Goal: Information Seeking & Learning: Learn about a topic

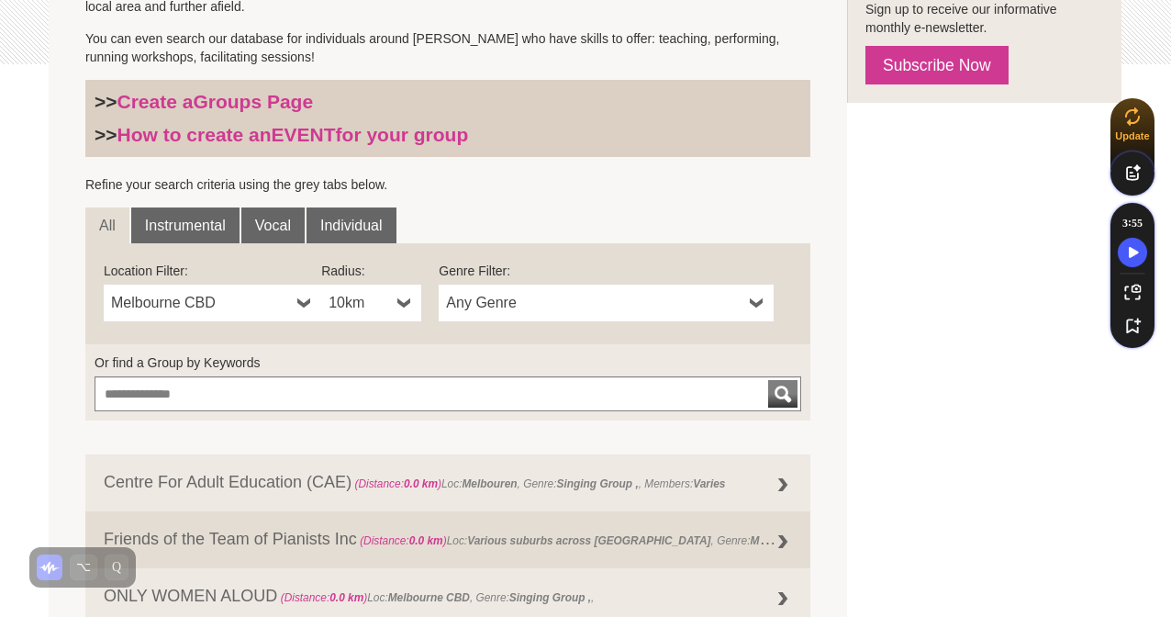
scroll to position [528, 0]
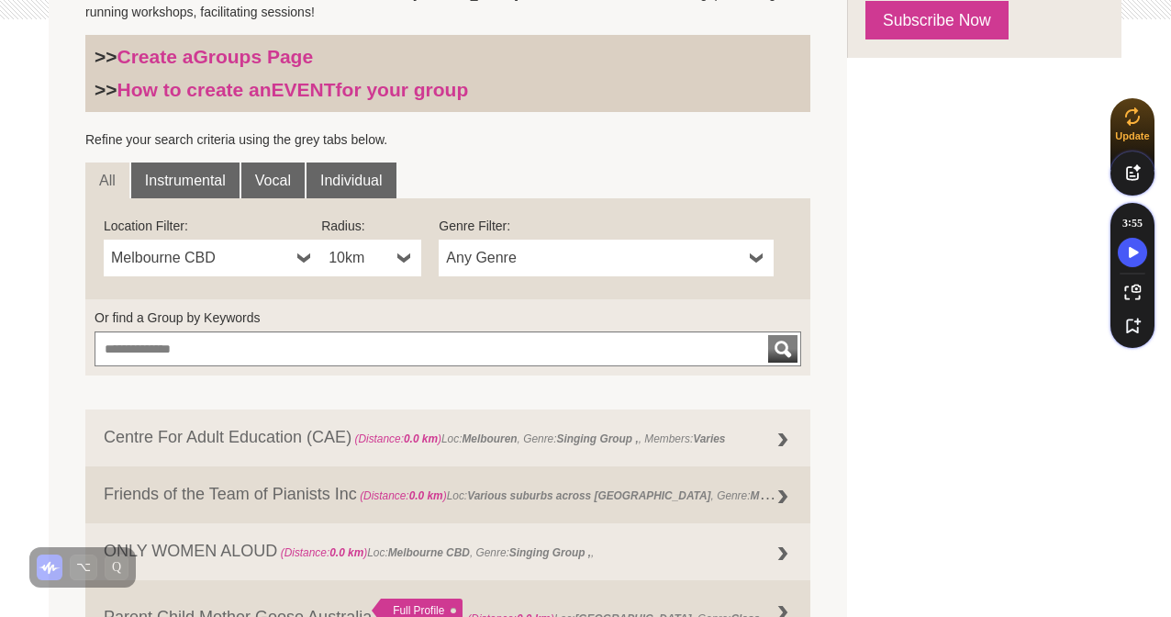
click at [256, 265] on span "Melbourne CBD" at bounding box center [200, 258] width 179 height 22
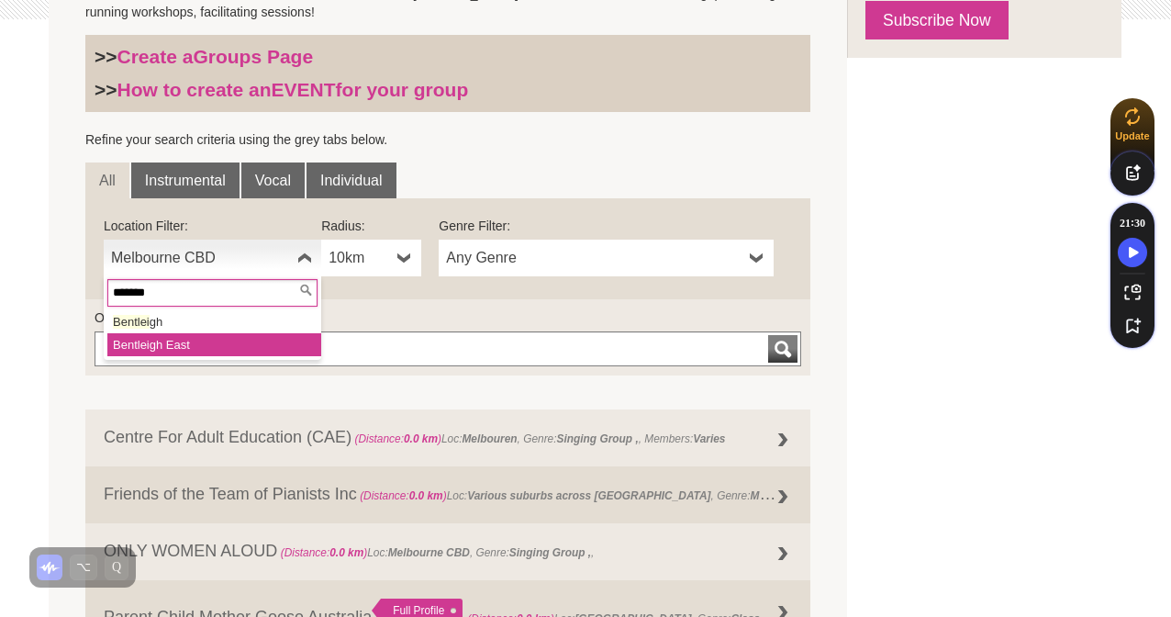
type input "*******"
click at [196, 347] on li "Bentlei gh East" at bounding box center [214, 344] width 214 height 23
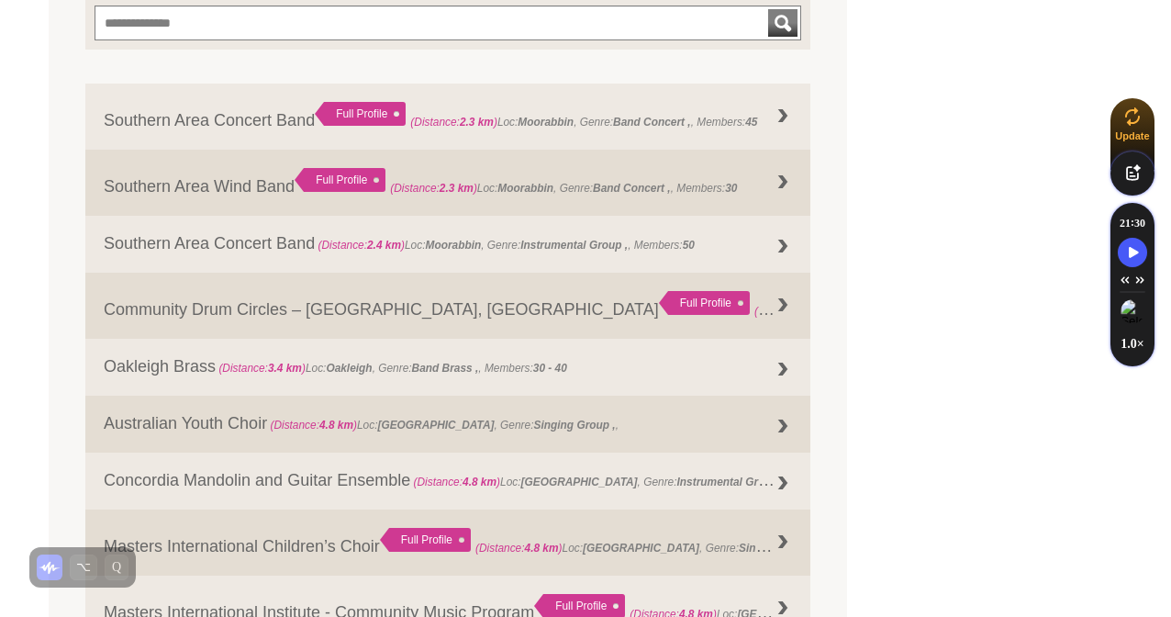
scroll to position [856, 0]
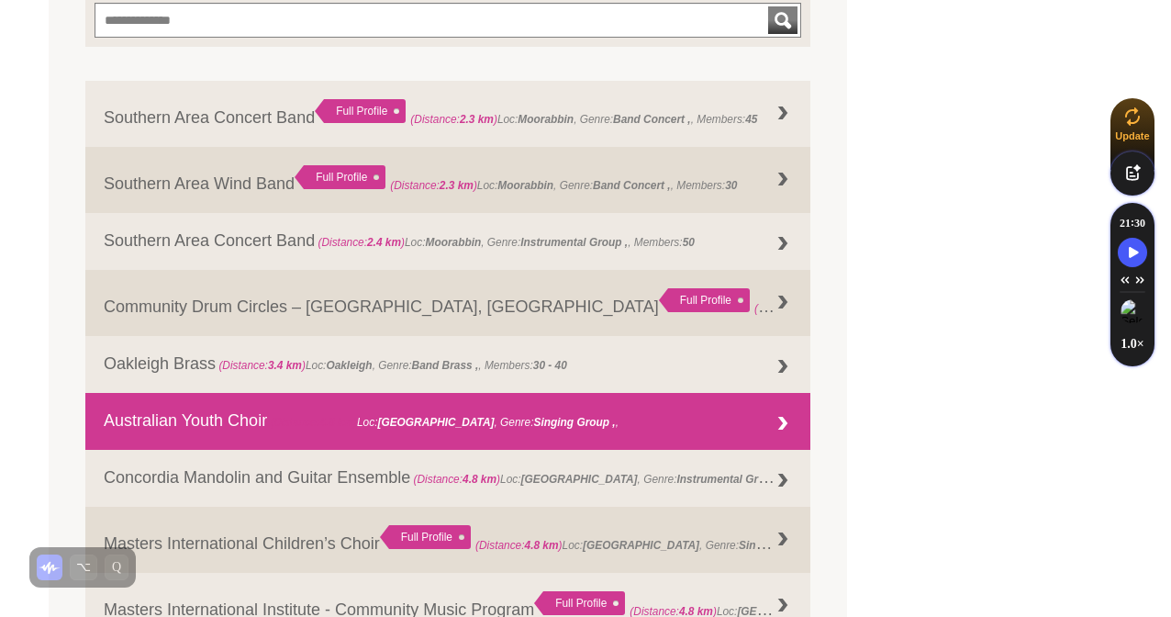
click at [629, 426] on link "Australian Youth Choir (Distance: 4.8 km ) Loc: Cheltenham , Genre: Singing Gro…" at bounding box center [447, 421] width 725 height 57
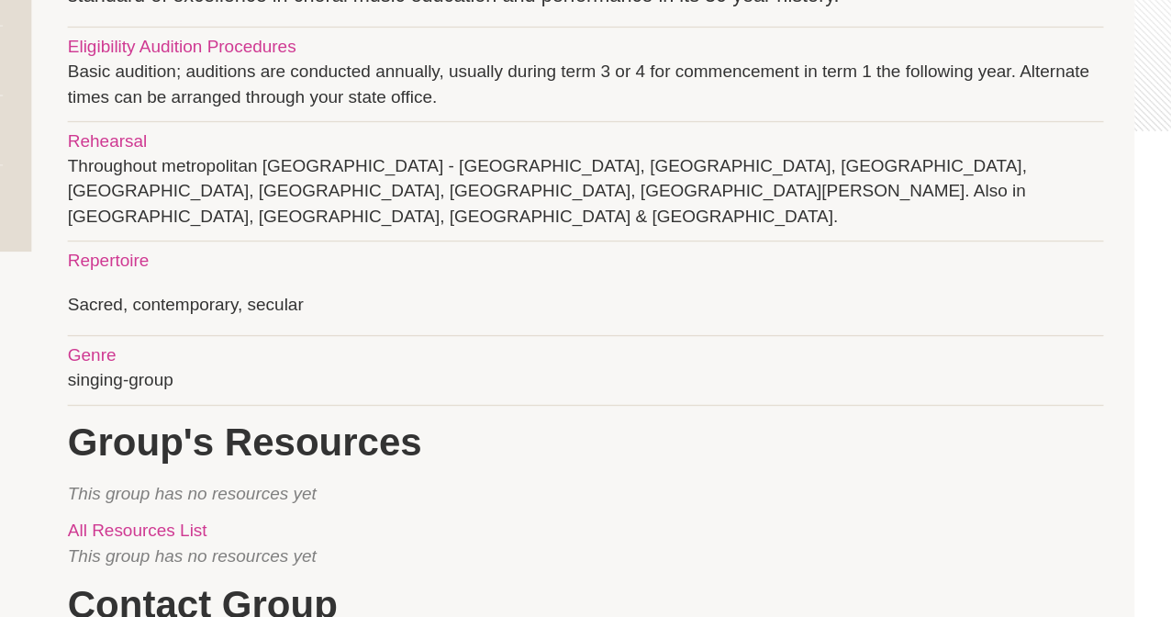
scroll to position [294, 0]
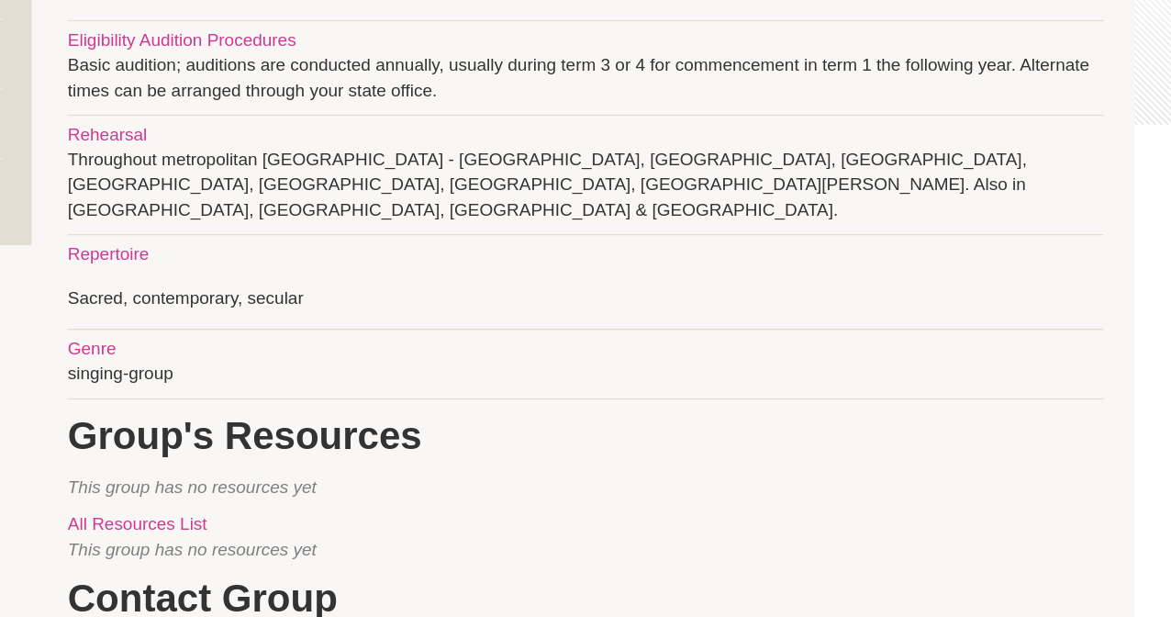
click at [426, 372] on p "Sacred, contemporary, secular" at bounding box center [717, 381] width 764 height 18
click at [508, 372] on p "Sacred, contemporary, secular" at bounding box center [717, 381] width 764 height 18
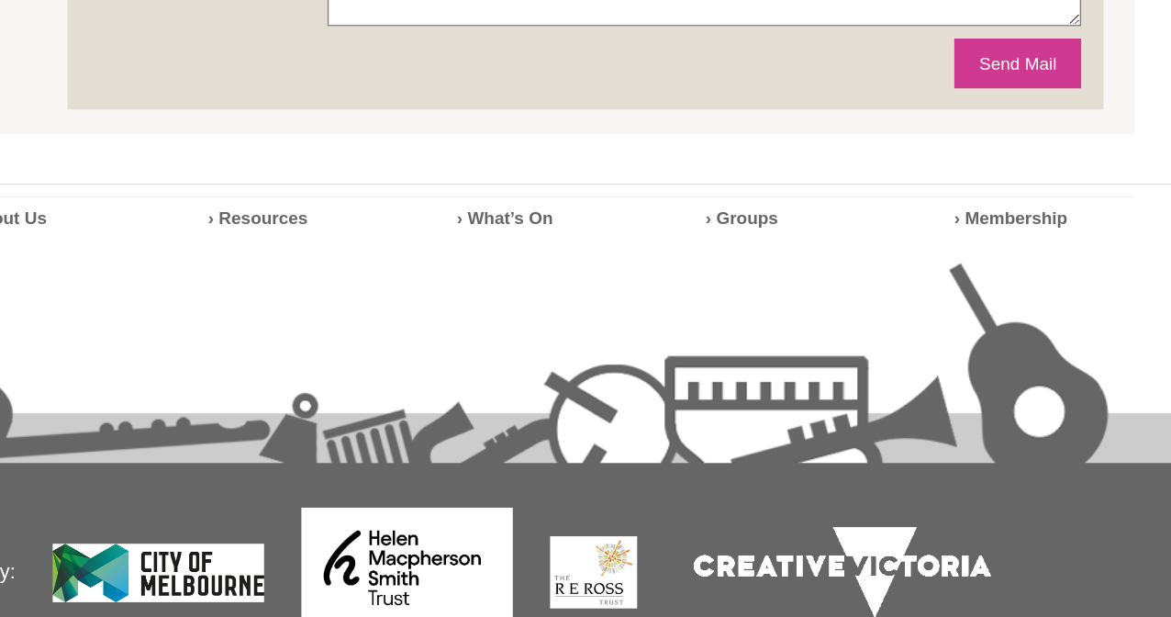
scroll to position [356, 0]
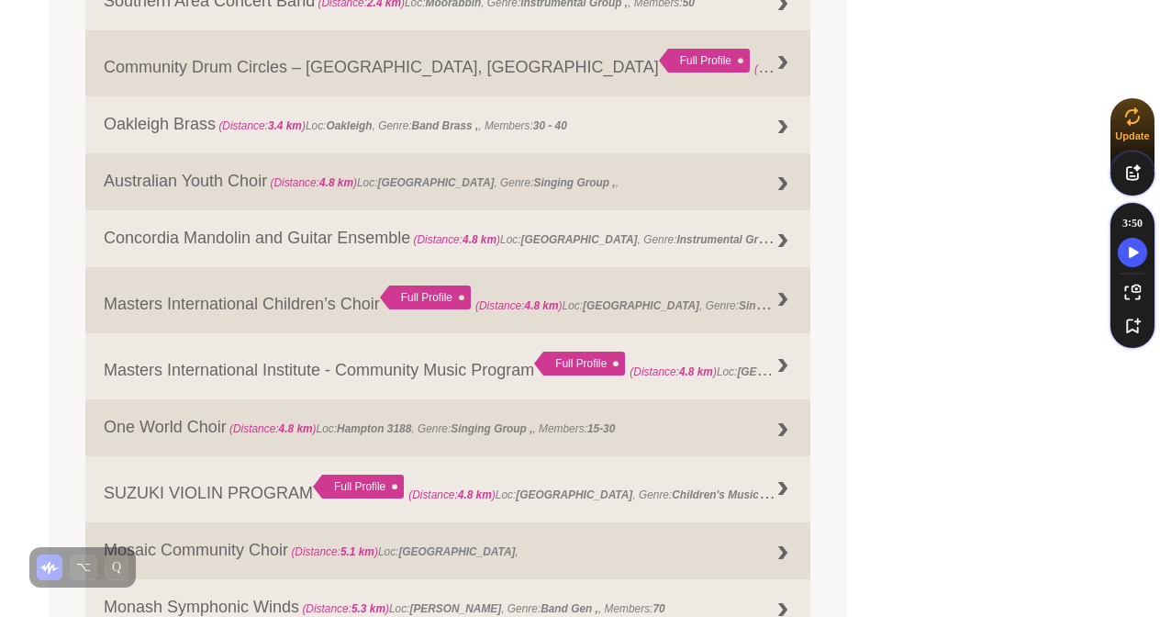
scroll to position [1096, 0]
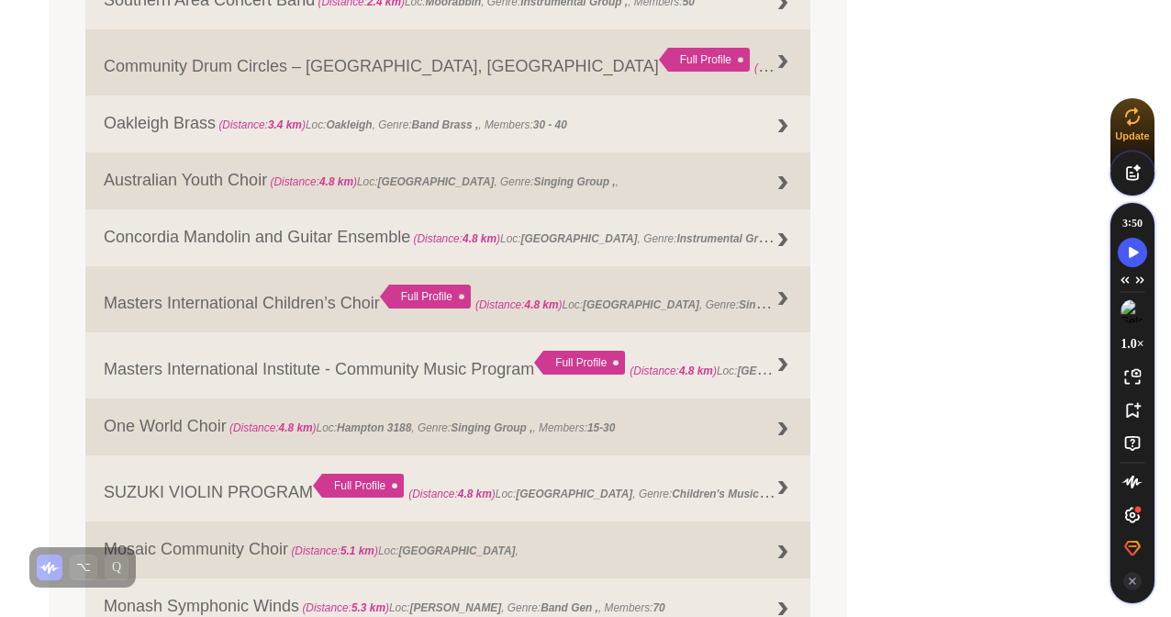
click at [988, 299] on div "FIND A GROUP Search the CMVic database for music groups (singing groups, choirs…" at bounding box center [585, 514] width 1073 height 2465
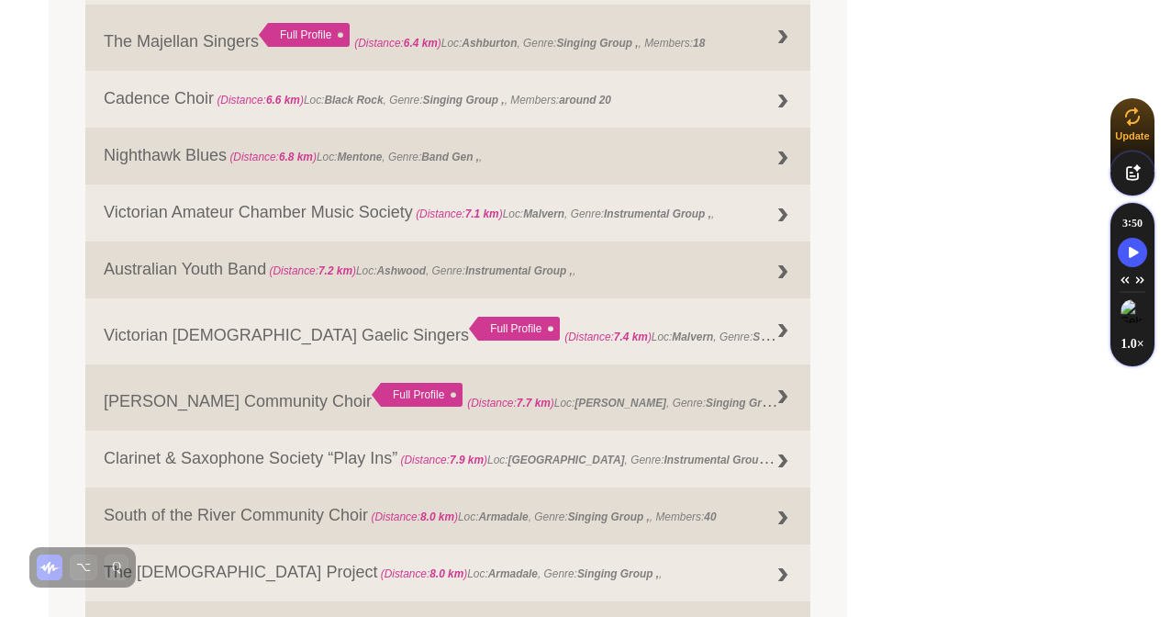
scroll to position [2091, 0]
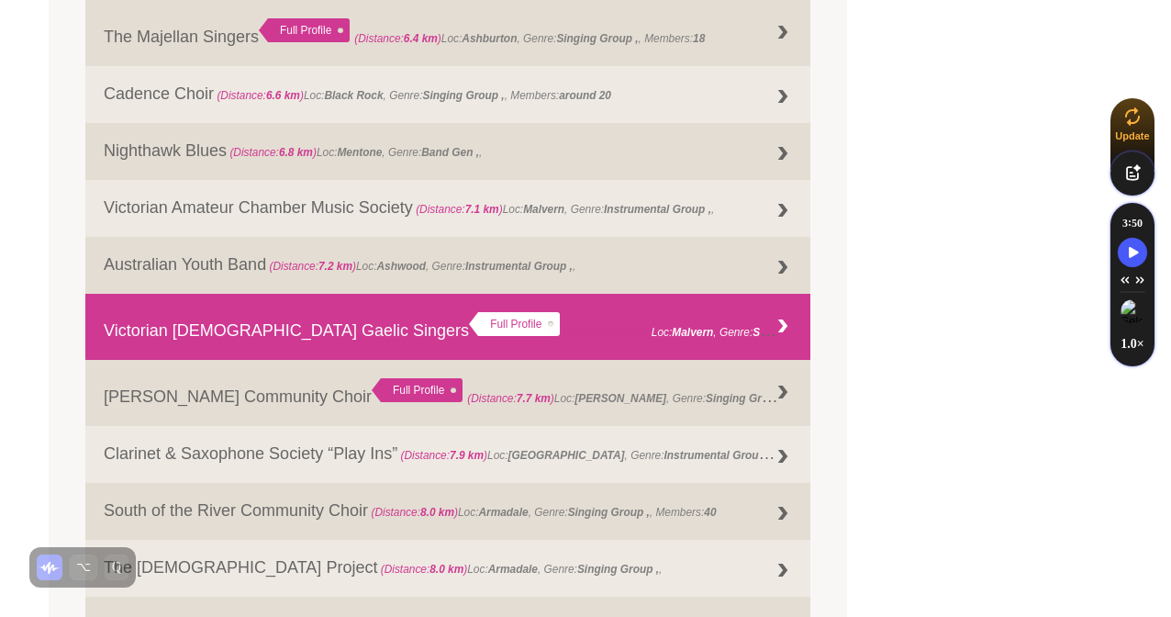
click at [564, 328] on span "(Distance: 7.4 km )" at bounding box center [607, 332] width 87 height 13
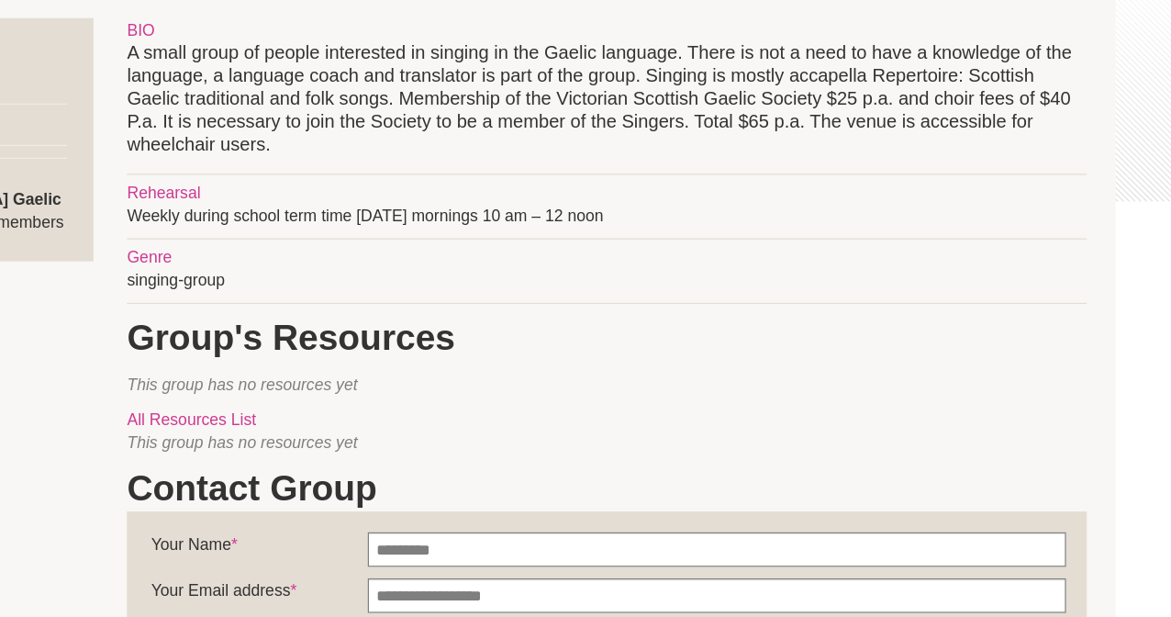
scroll to position [350, 0]
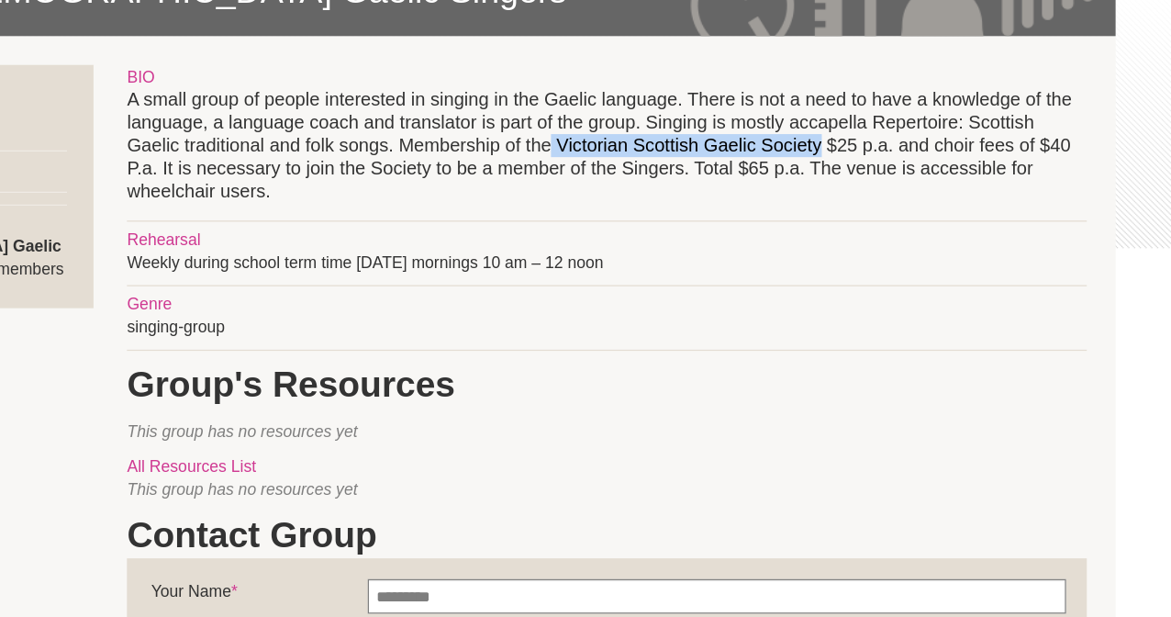
drag, startPoint x: 677, startPoint y: 112, endPoint x: 895, endPoint y: 112, distance: 217.4
click at [895, 112] on p "A small group of people interested in singing in the Gaelic language. There is …" at bounding box center [717, 116] width 764 height 92
copy p "Victorian Scottish Gaelic Society"
